Goal: Task Accomplishment & Management: Complete application form

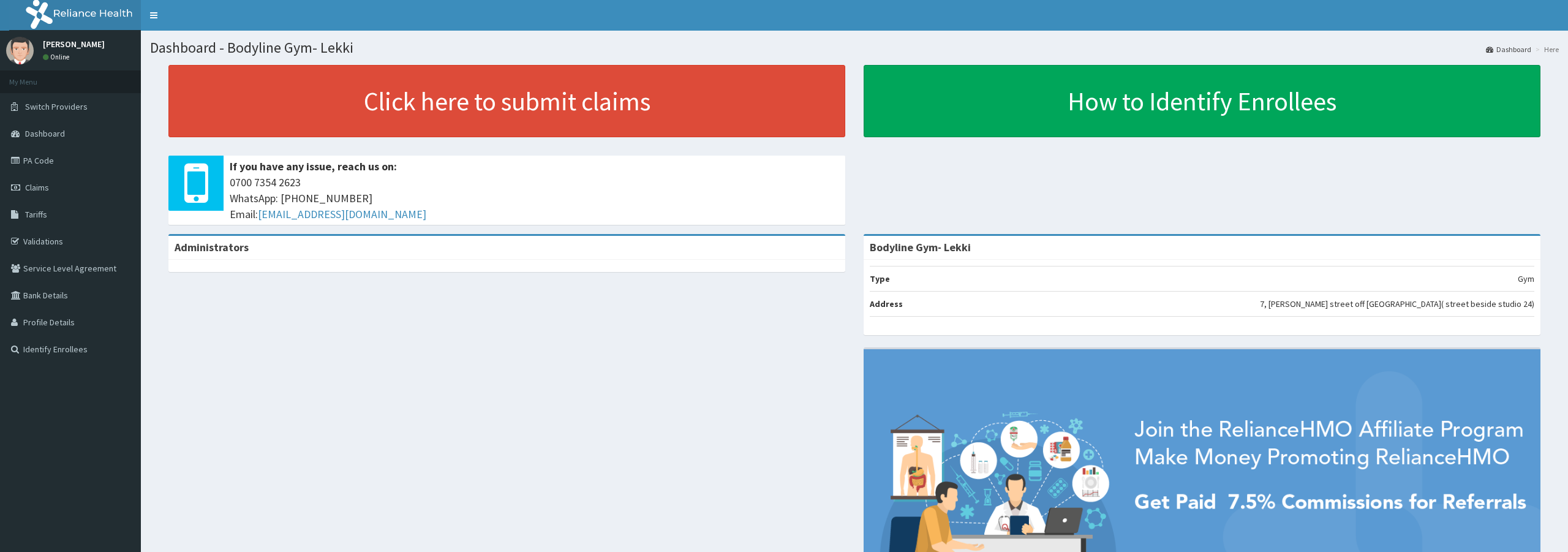
click at [64, 190] on link "Claims" at bounding box center [71, 187] width 141 height 27
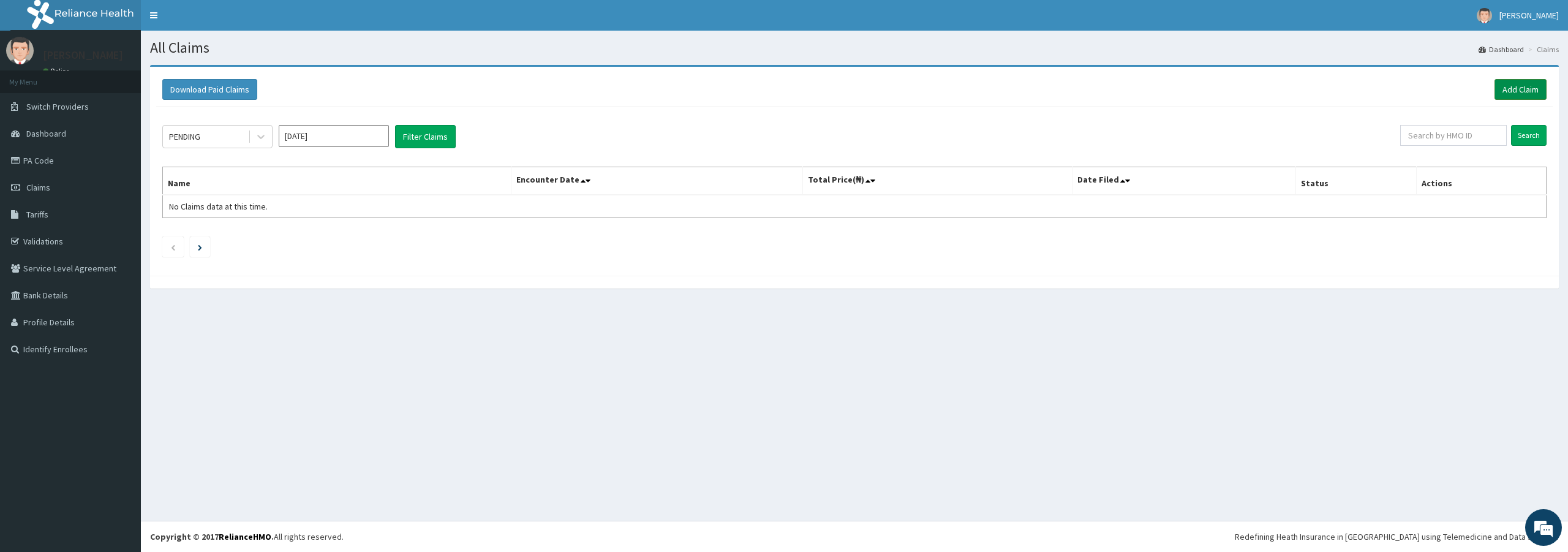
click at [1523, 90] on link "Add Claim" at bounding box center [1520, 89] width 52 height 21
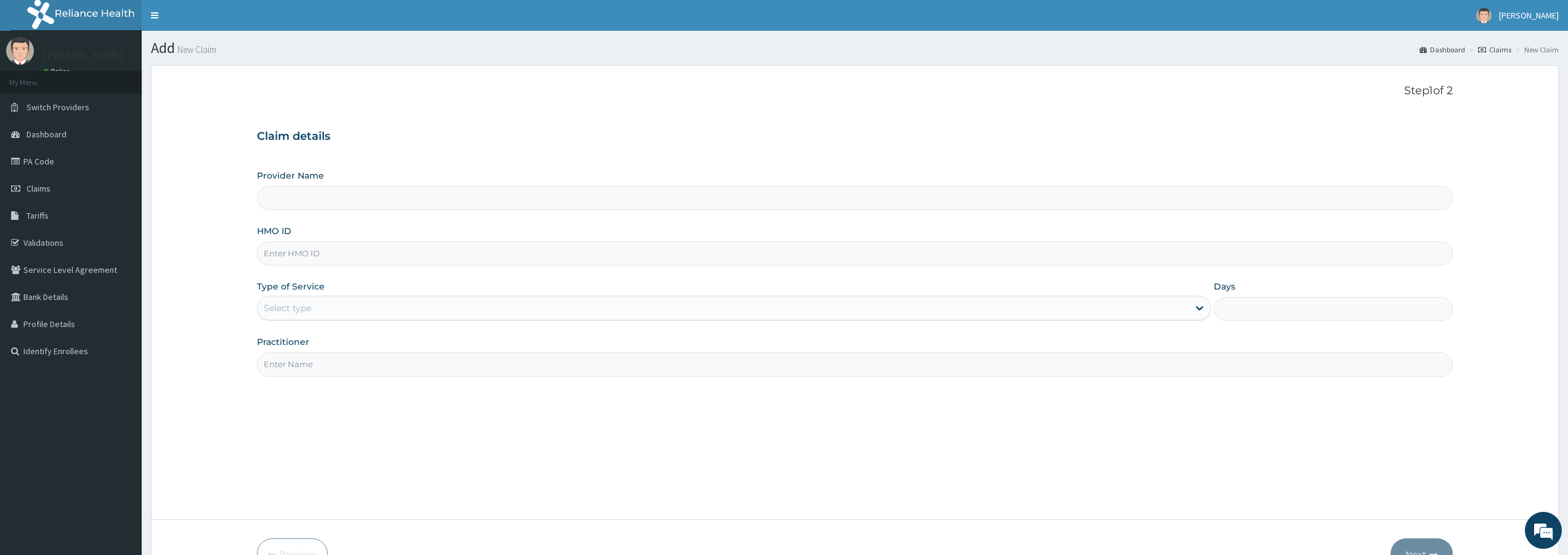
type input "Bodyline Gym- Lekki"
type input "1"
click at [547, 254] on input "HMO ID" at bounding box center [855, 253] width 1196 height 24
type input "PAY/10249/A"
click at [426, 366] on input "Practitioner" at bounding box center [855, 364] width 1196 height 24
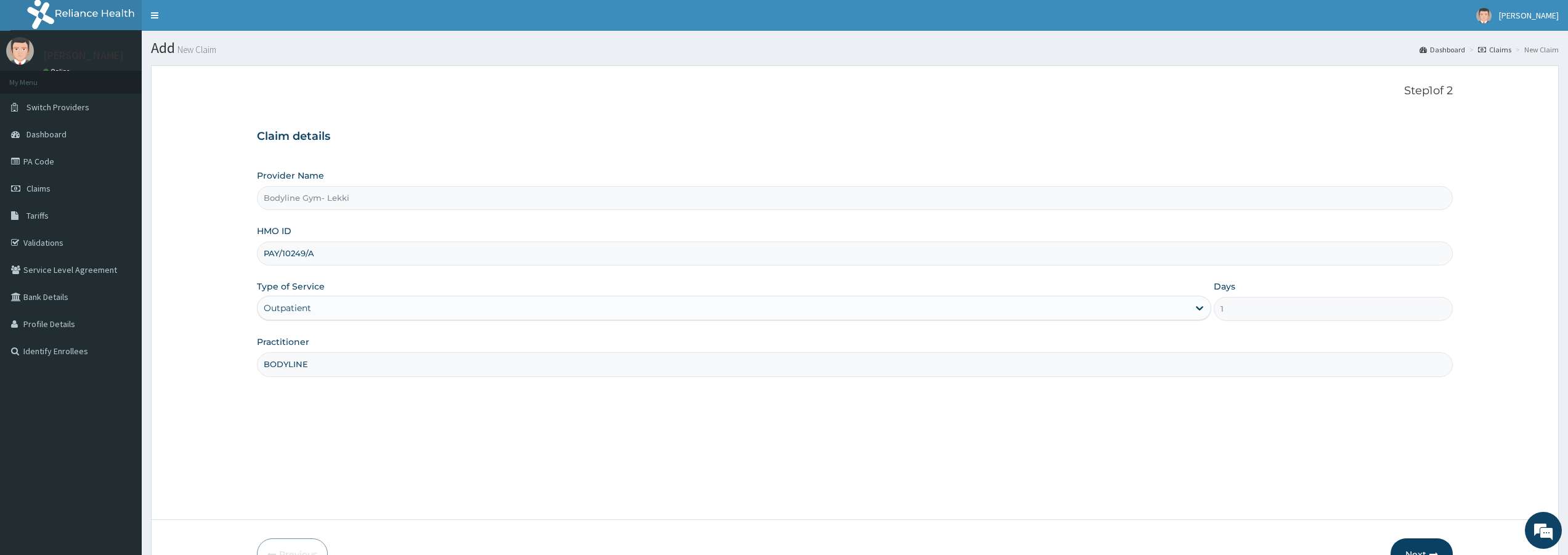
type input "BODYLINE"
click at [1435, 542] on button "Next" at bounding box center [1421, 554] width 62 height 32
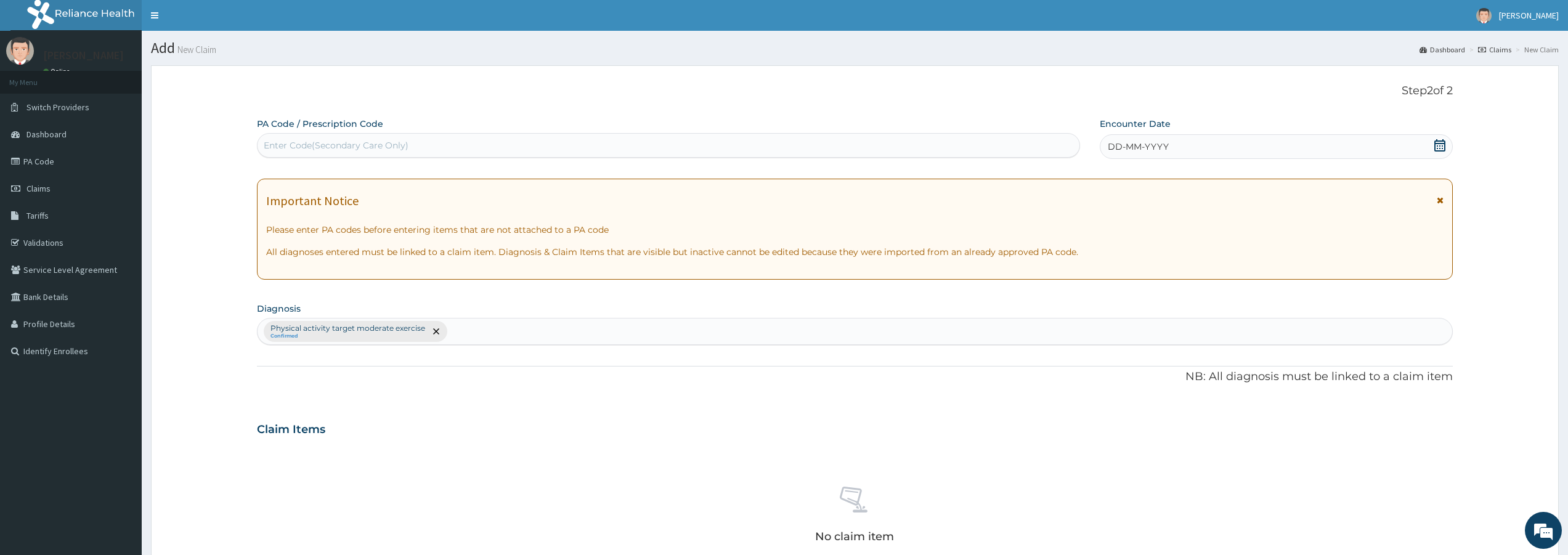
click at [628, 147] on div "Enter Code(Secondary Care Only)" at bounding box center [669, 145] width 822 height 20
type input "PA/A4936F"
click at [1251, 145] on div "DD-MM-YYYY" at bounding box center [1275, 146] width 353 height 25
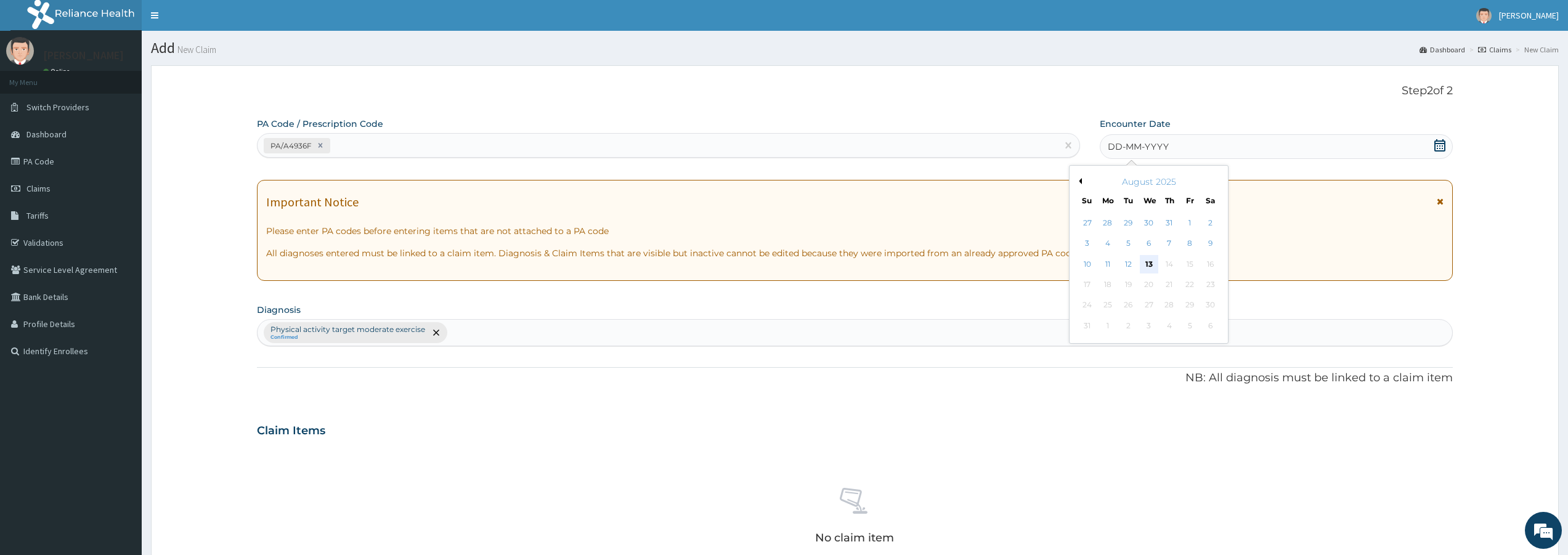
click at [1154, 263] on div "13" at bounding box center [1148, 264] width 18 height 18
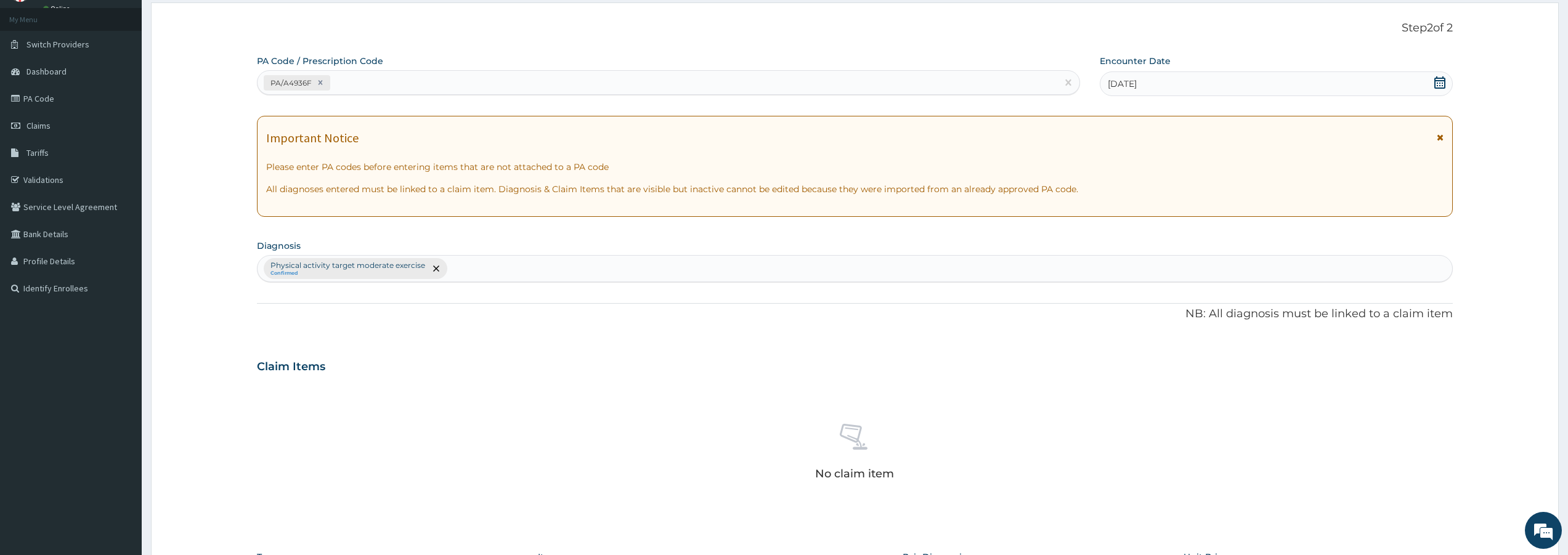
scroll to position [321, 0]
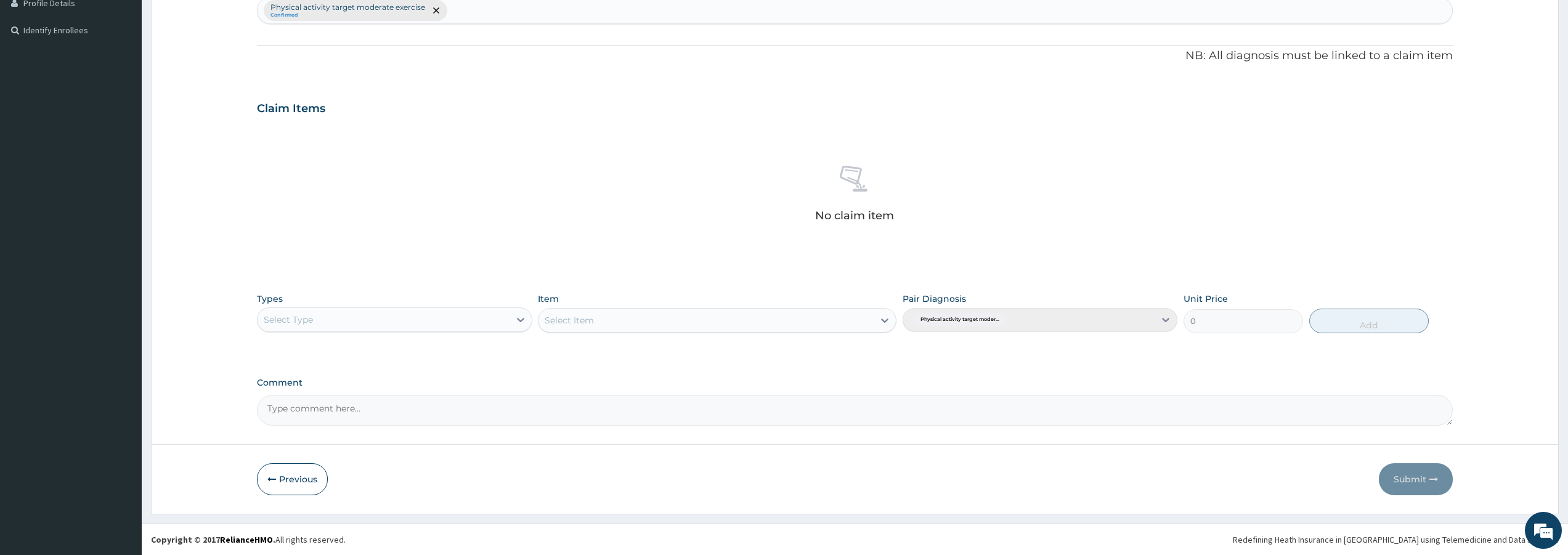
click at [469, 326] on div "Select Type" at bounding box center [383, 319] width 251 height 20
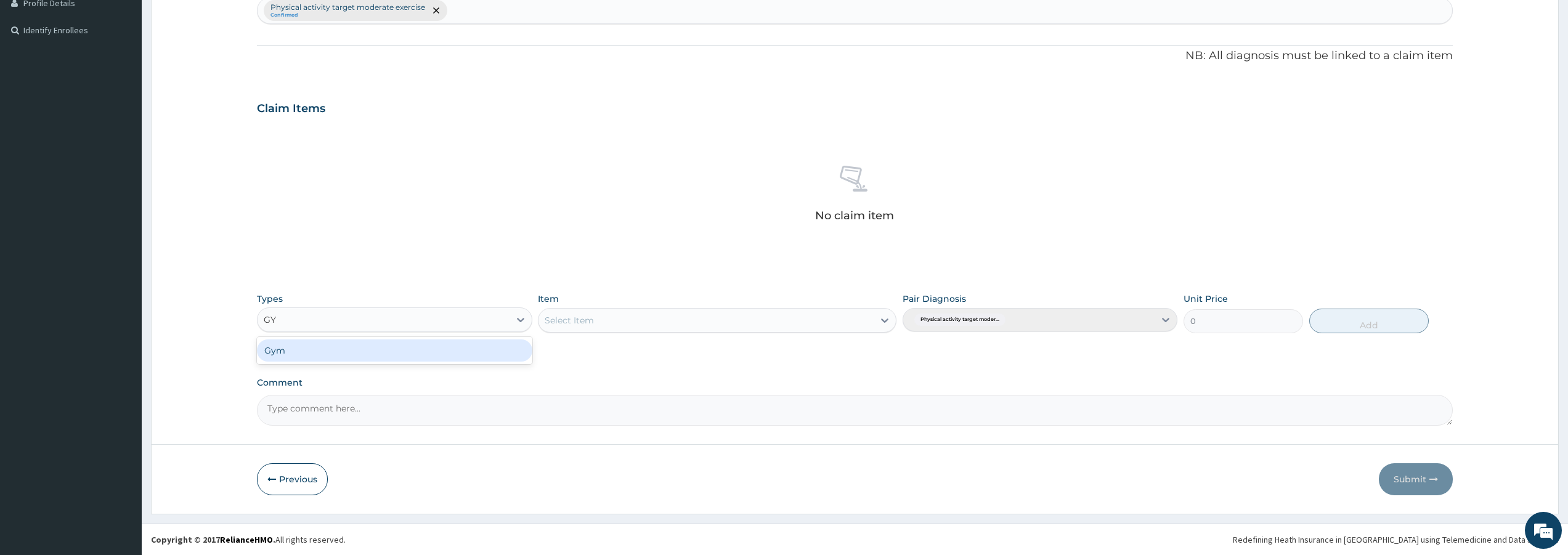
type input "GYM"
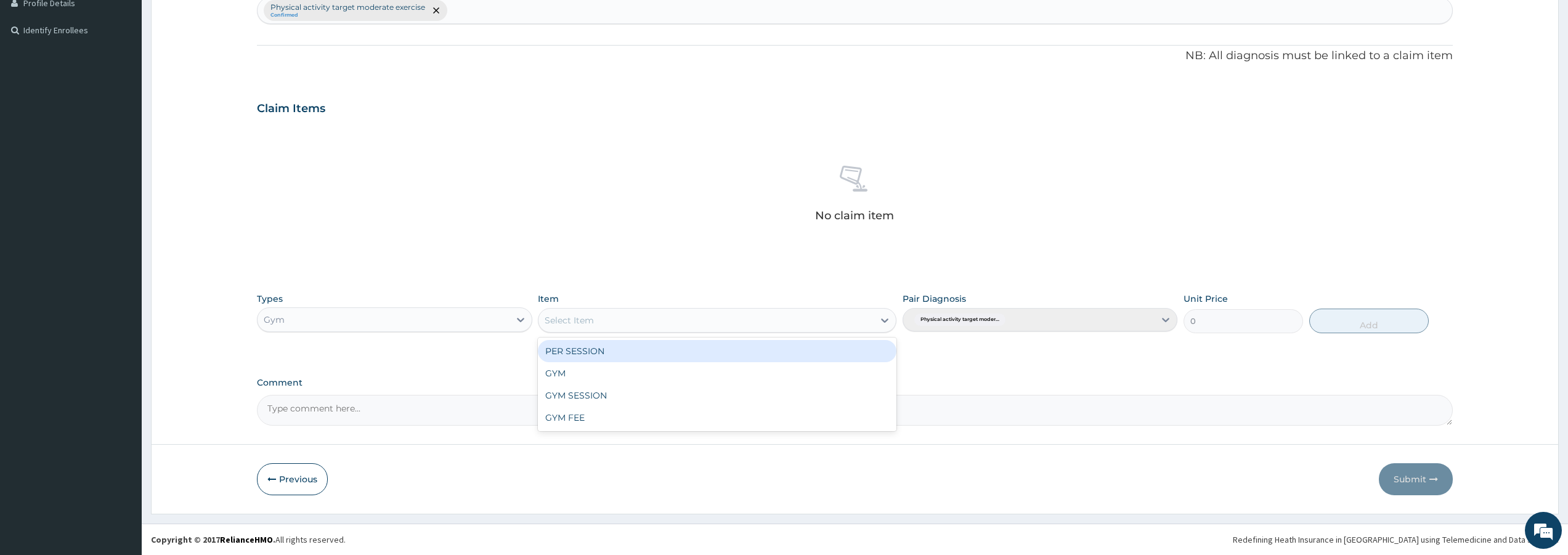
click at [624, 323] on div "Select Item" at bounding box center [705, 320] width 335 height 20
type input "GYM"
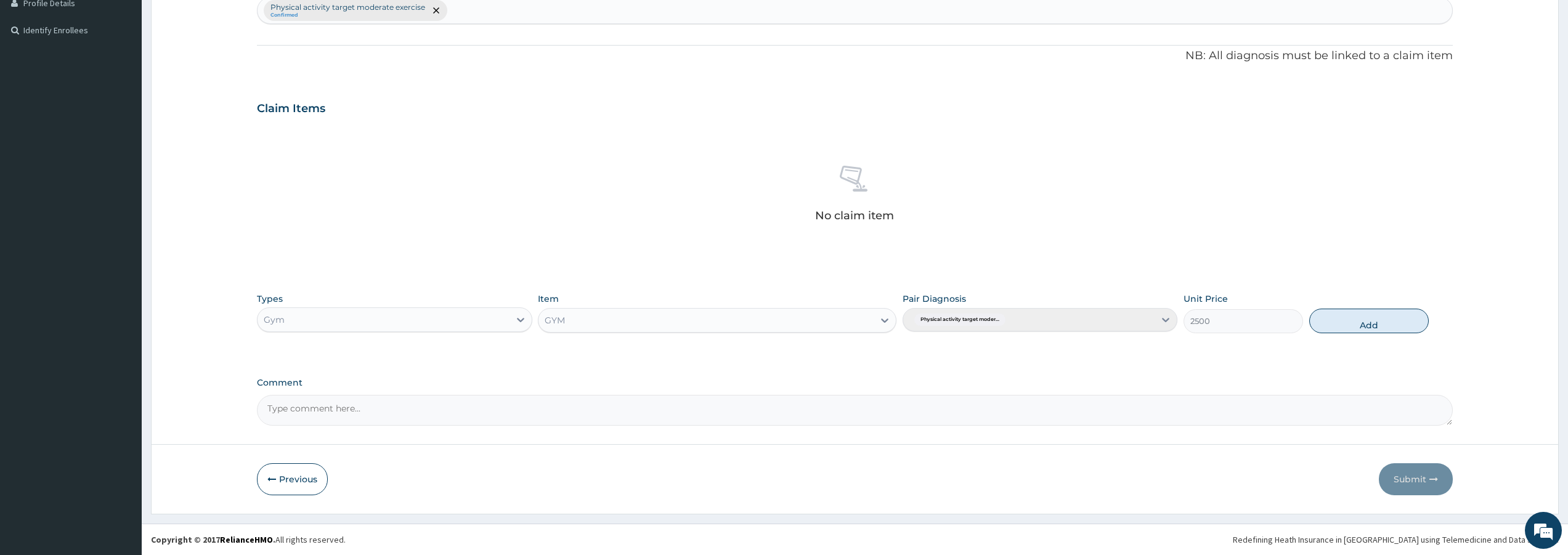
drag, startPoint x: 1382, startPoint y: 317, endPoint x: 1371, endPoint y: 405, distance: 88.7
click at [1382, 317] on button "Add" at bounding box center [1369, 321] width 120 height 25
type input "0"
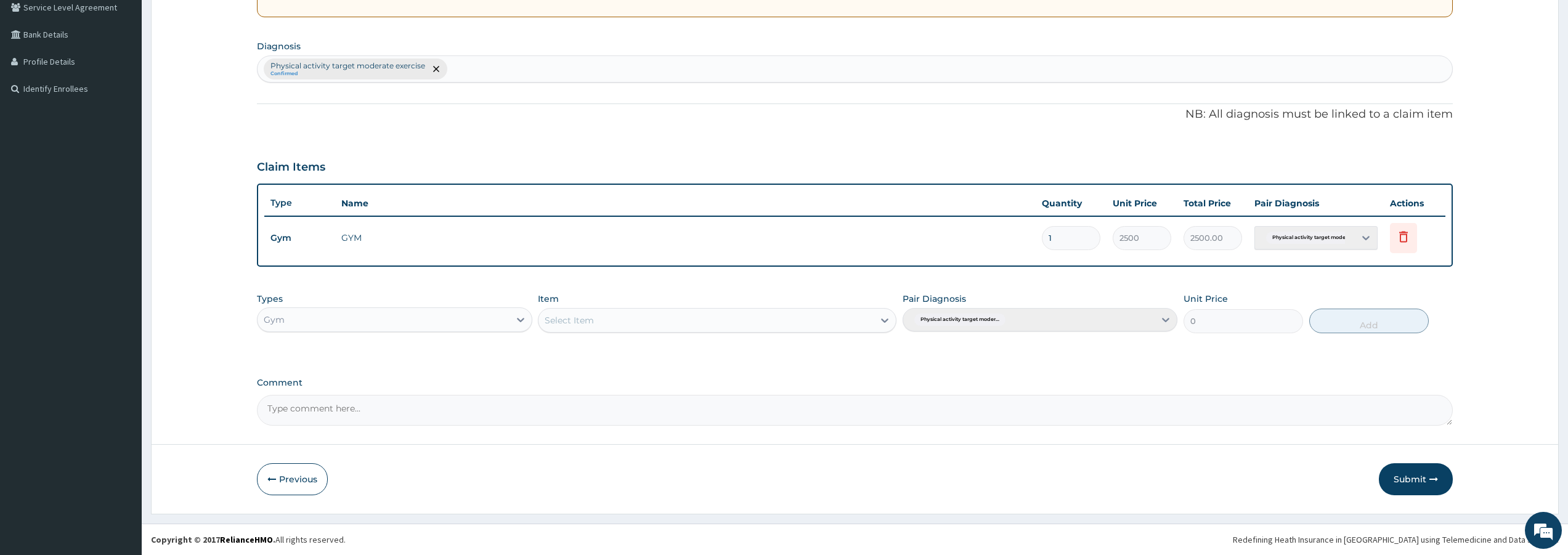
click at [1418, 473] on button "Submit" at bounding box center [1415, 479] width 74 height 32
